Goal: Find specific page/section: Find specific page/section

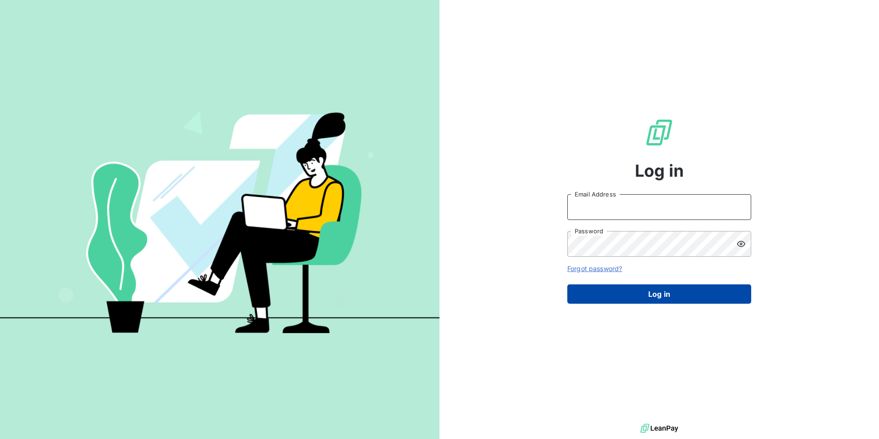
type input "[EMAIL_ADDRESS][DOMAIN_NAME]"
click at [655, 299] on button "Log in" at bounding box center [659, 293] width 184 height 19
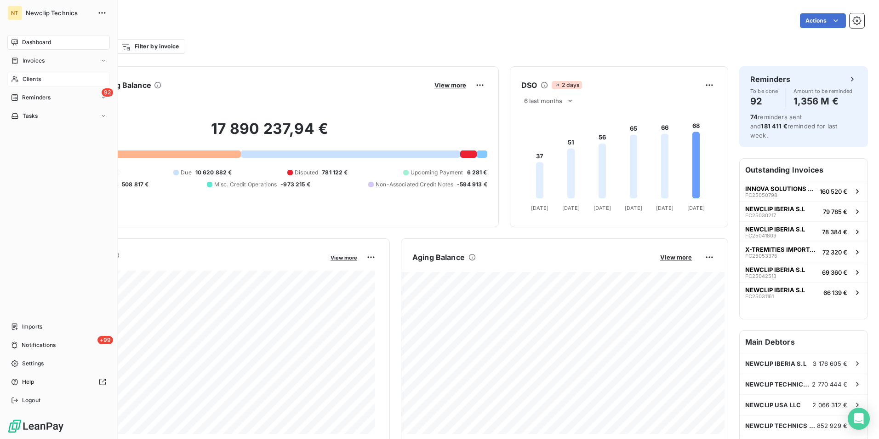
click at [35, 80] on span "Clients" at bounding box center [32, 79] width 18 height 8
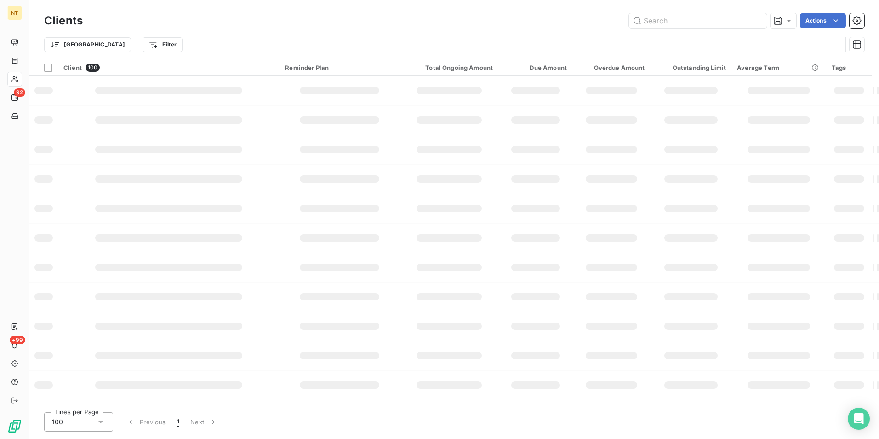
click at [657, 28] on div "Clients Actions" at bounding box center [454, 20] width 820 height 19
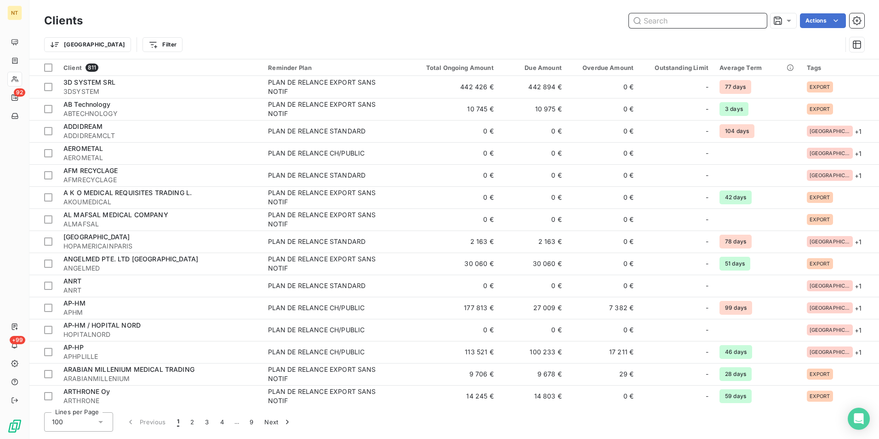
click at [658, 21] on input "text" at bounding box center [698, 20] width 138 height 15
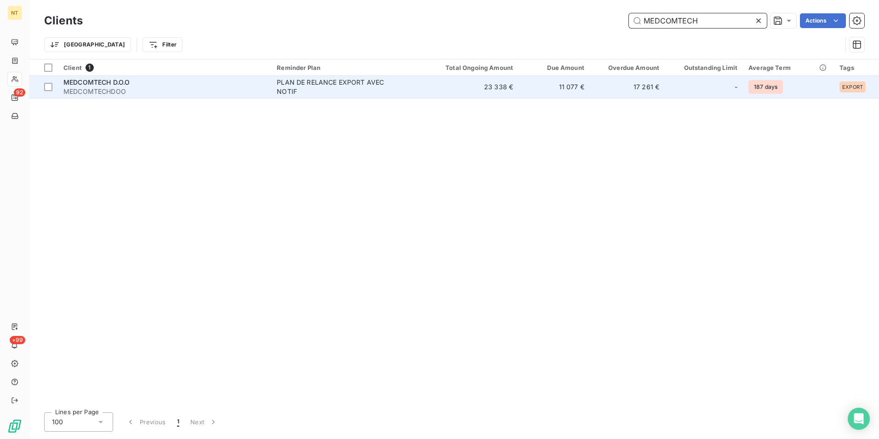
type input "MEDCOMTECH"
click at [578, 89] on td "11 077 €" at bounding box center [554, 87] width 71 height 22
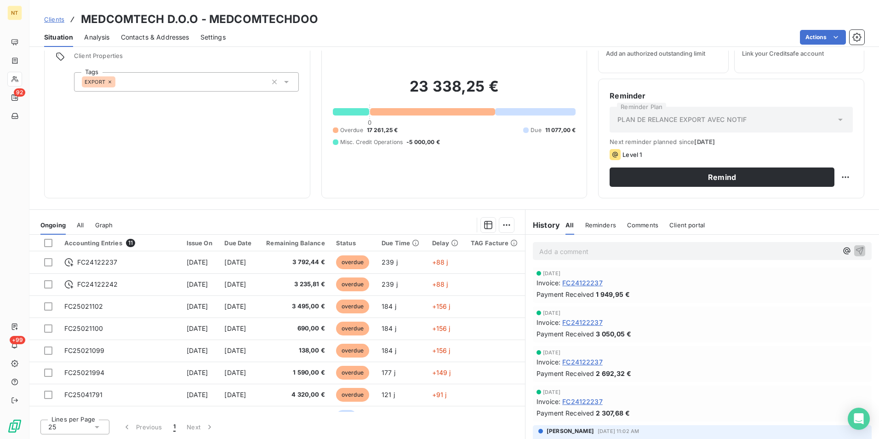
scroll to position [42, 0]
